Goal: Task Accomplishment & Management: Manage account settings

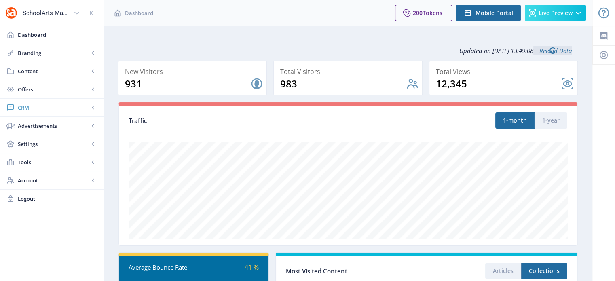
click at [28, 108] on span "CRM" at bounding box center [53, 108] width 71 height 8
click at [36, 124] on span "Readers" at bounding box center [61, 126] width 70 height 8
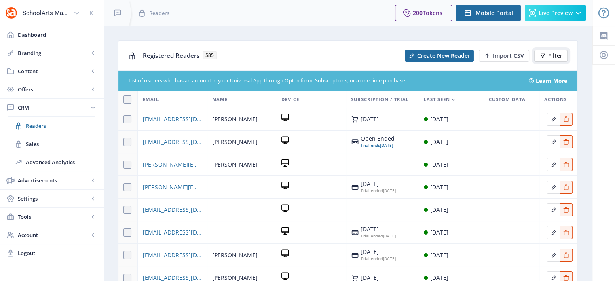
click at [547, 55] on button "Filter" at bounding box center [551, 56] width 34 height 12
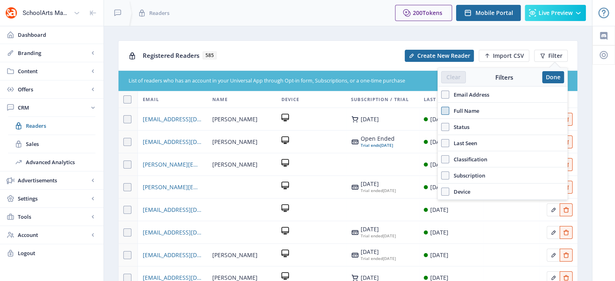
click at [445, 108] on span at bounding box center [445, 111] width 8 height 8
click at [442, 111] on input "Full Name" at bounding box center [441, 111] width 0 height 0
checkbox input "true"
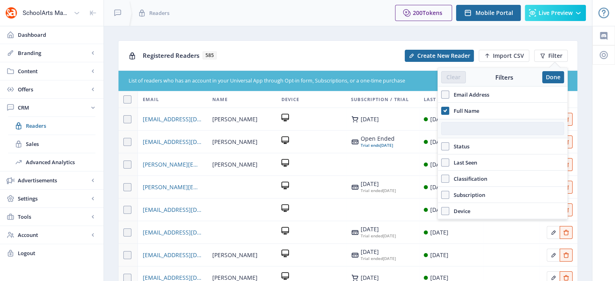
click at [452, 127] on input "text" at bounding box center [502, 128] width 123 height 13
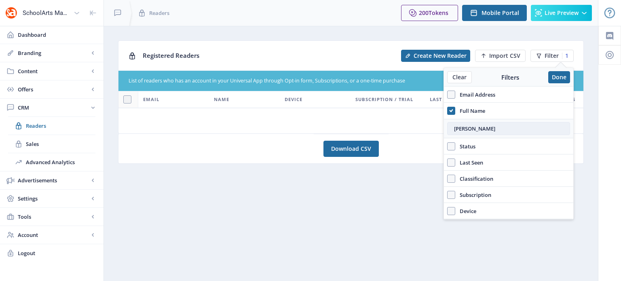
click at [500, 124] on input "[PERSON_NAME]" at bounding box center [508, 128] width 123 height 13
type input "[PERSON_NAME]"
click at [550, 55] on span "Filter" at bounding box center [552, 56] width 14 height 6
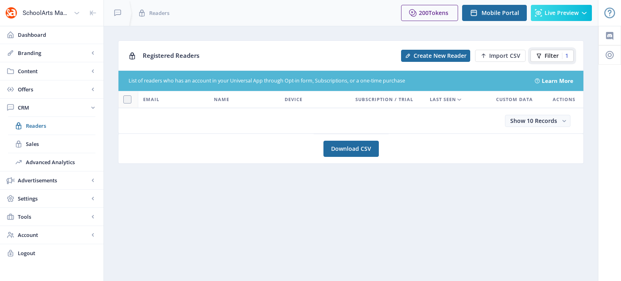
click at [545, 59] on button "Filter 1" at bounding box center [552, 56] width 43 height 12
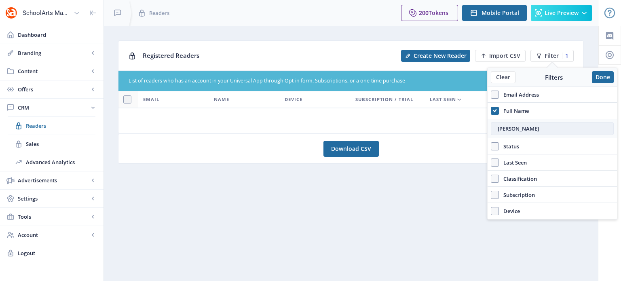
drag, startPoint x: 495, startPoint y: 129, endPoint x: 545, endPoint y: 126, distance: 50.3
click at [545, 126] on input "[PERSON_NAME]" at bounding box center [552, 128] width 123 height 13
type input "[PERSON_NAME]"
click at [603, 77] on button "Done" at bounding box center [603, 77] width 22 height 12
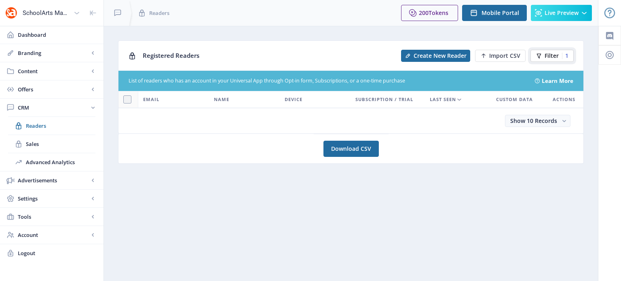
click at [547, 54] on span "Filter" at bounding box center [552, 56] width 14 height 6
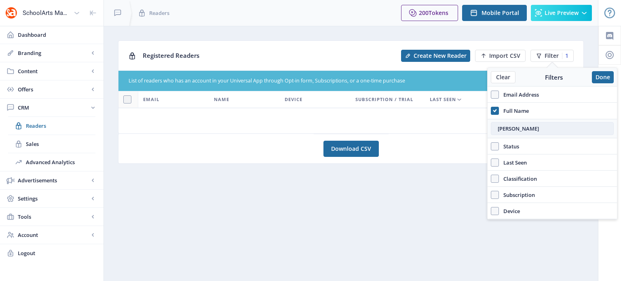
drag, startPoint x: 535, startPoint y: 131, endPoint x: 494, endPoint y: 129, distance: 41.7
click at [494, 129] on input "[PERSON_NAME]" at bounding box center [552, 128] width 123 height 13
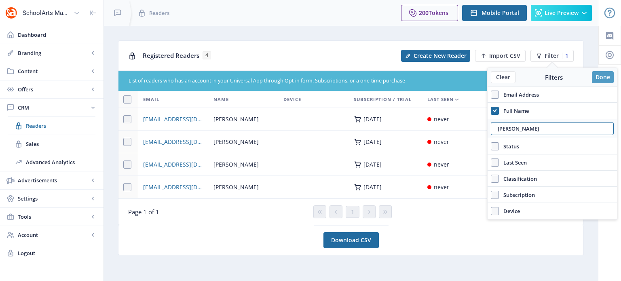
type input "[PERSON_NAME]"
click at [600, 77] on button "Done" at bounding box center [603, 77] width 22 height 12
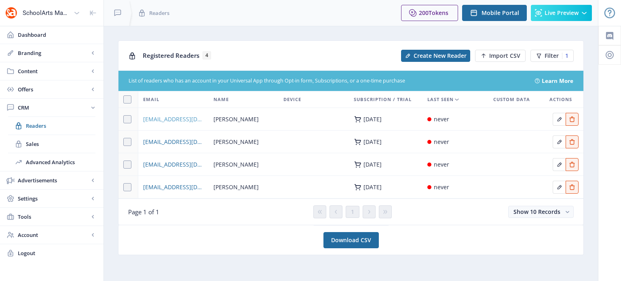
click at [176, 118] on span "[EMAIL_ADDRESS][DOMAIN_NAME]" at bounding box center [173, 120] width 61 height 10
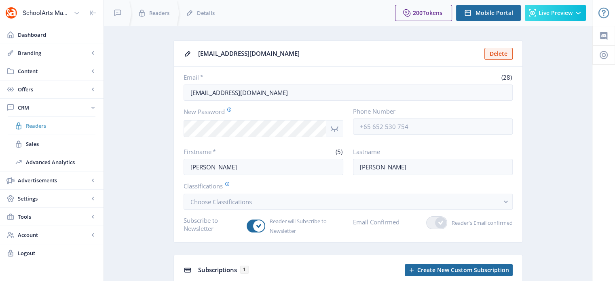
click at [46, 127] on span "Readers" at bounding box center [61, 126] width 70 height 8
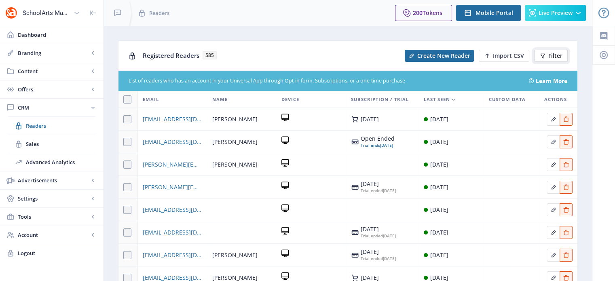
click at [551, 55] on span "Filter" at bounding box center [556, 56] width 14 height 6
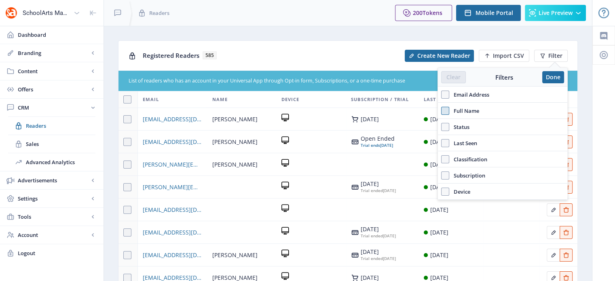
click at [449, 112] on span at bounding box center [445, 111] width 8 height 8
click at [442, 111] on input "Full Name" at bounding box center [441, 111] width 0 height 0
checkbox input "true"
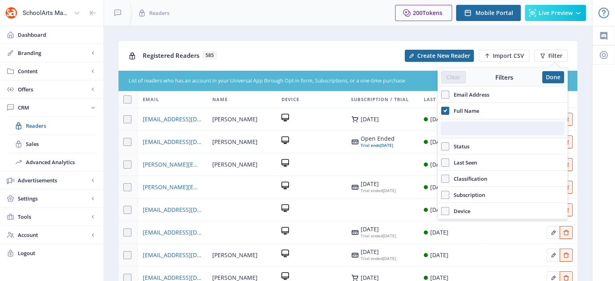
click at [458, 126] on input "text" at bounding box center [502, 128] width 123 height 13
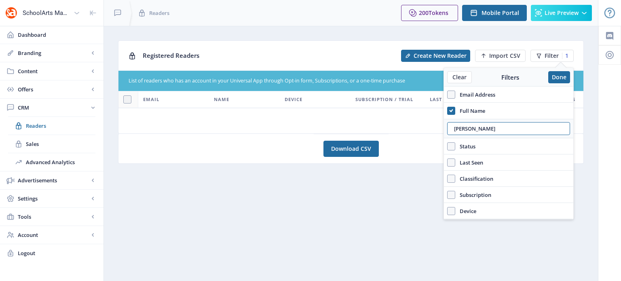
type input "[PERSON_NAME]"
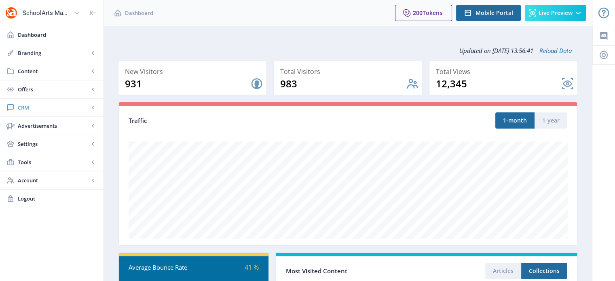
click at [43, 104] on span "CRM" at bounding box center [53, 108] width 71 height 8
click at [38, 139] on link "Sales" at bounding box center [51, 144] width 87 height 18
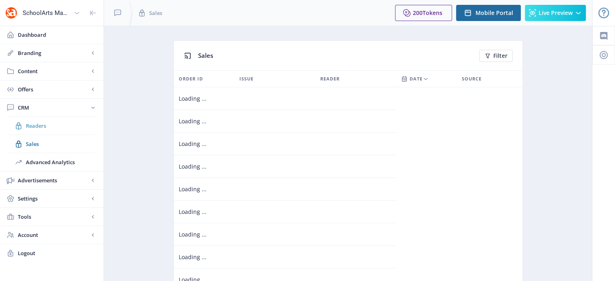
click at [28, 123] on span "Readers" at bounding box center [61, 126] width 70 height 8
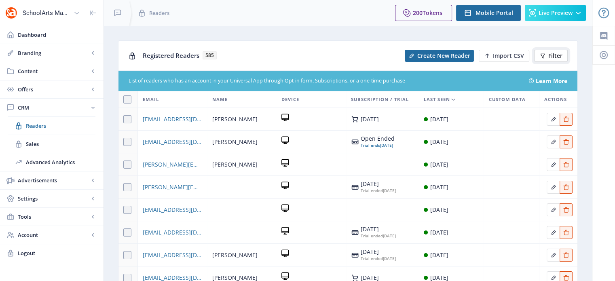
click at [559, 53] on span "Filter" at bounding box center [556, 56] width 14 height 6
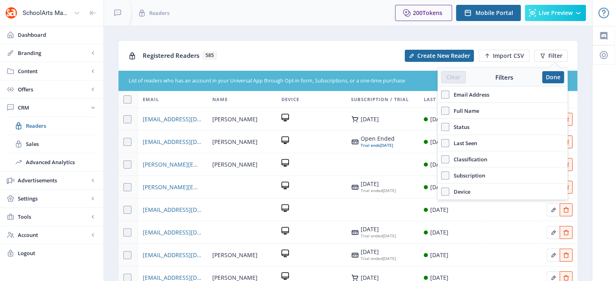
click at [460, 98] on span "Email Address" at bounding box center [470, 95] width 40 height 10
click at [442, 95] on input "Email Address" at bounding box center [441, 95] width 0 height 0
checkbox input "true"
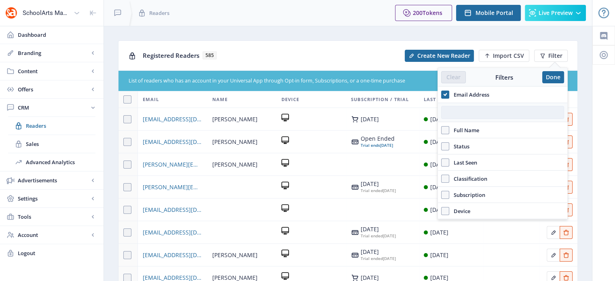
click at [463, 113] on input "text" at bounding box center [502, 112] width 123 height 13
paste input "amye.elbert@gmail.com"
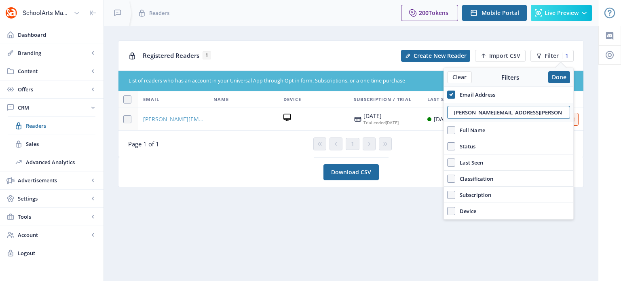
type input "amye.elbert@gmail.com"
click at [184, 118] on span "amye.elbert@gmail.com" at bounding box center [173, 120] width 61 height 10
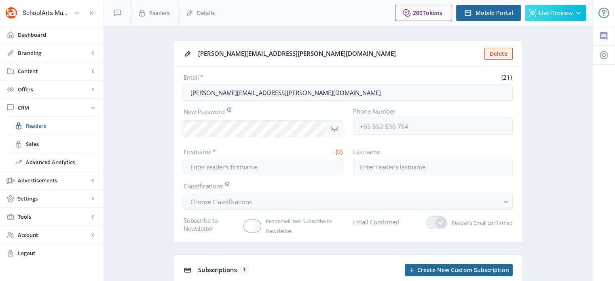
scroll to position [97, 0]
